Goal: Task Accomplishment & Management: Manage account settings

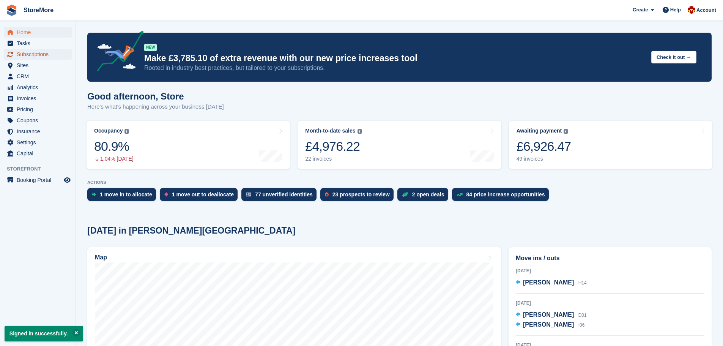
click at [29, 56] on span "Subscriptions" at bounding box center [40, 54] width 46 height 11
click at [33, 56] on span "Subscriptions" at bounding box center [40, 54] width 46 height 11
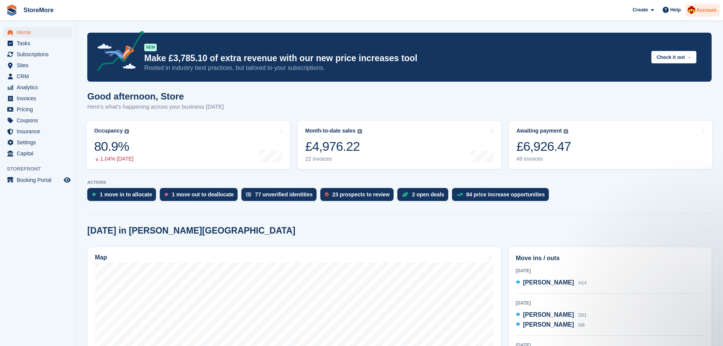
click at [700, 13] on span "Account" at bounding box center [707, 10] width 20 height 8
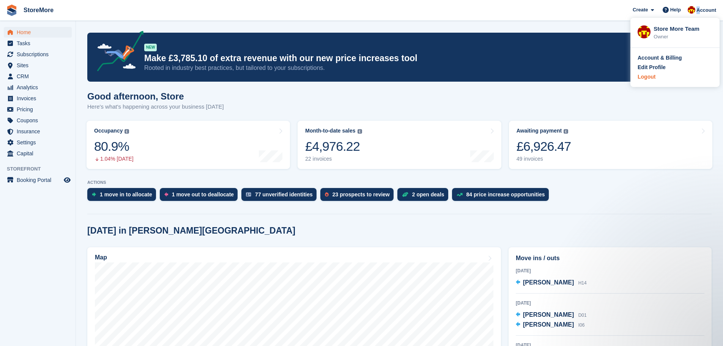
click at [655, 77] on div "Logout" at bounding box center [647, 77] width 18 height 8
